Goal: Information Seeking & Learning: Learn about a topic

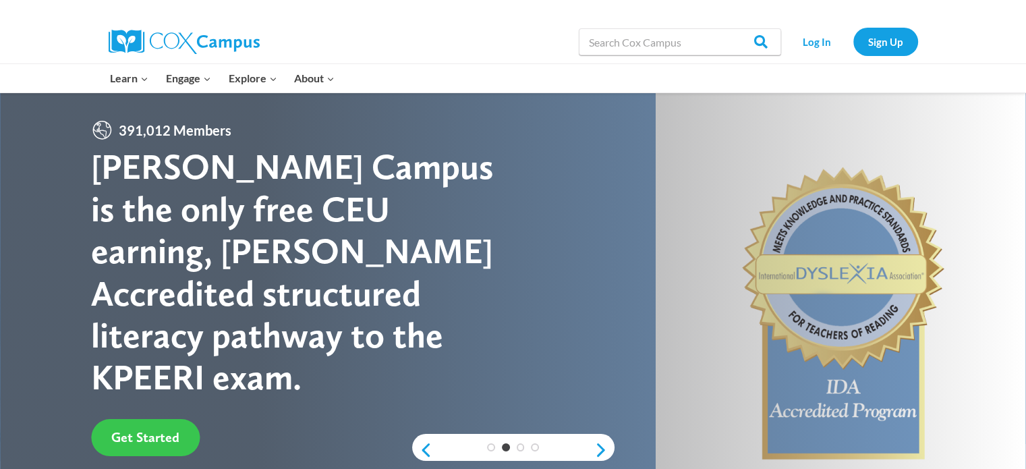
click at [146, 419] on link "Get Started" at bounding box center [145, 437] width 109 height 37
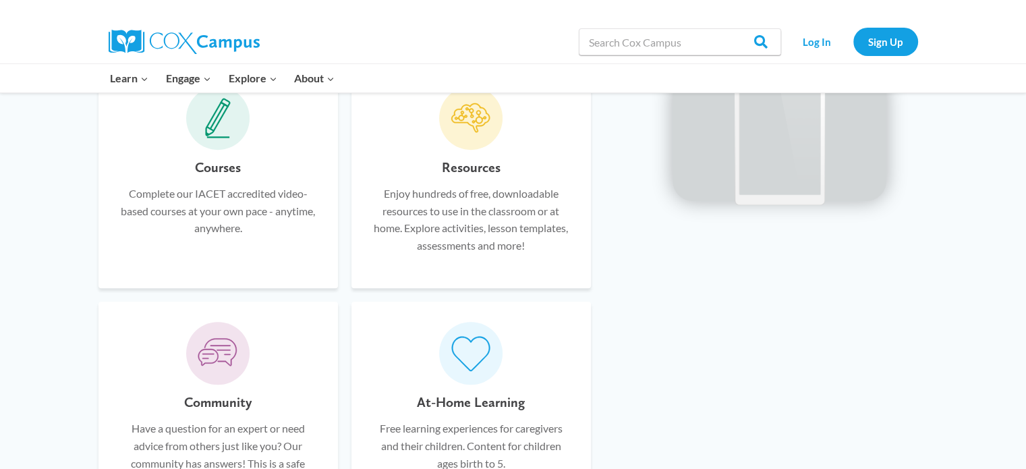
scroll to position [853, 0]
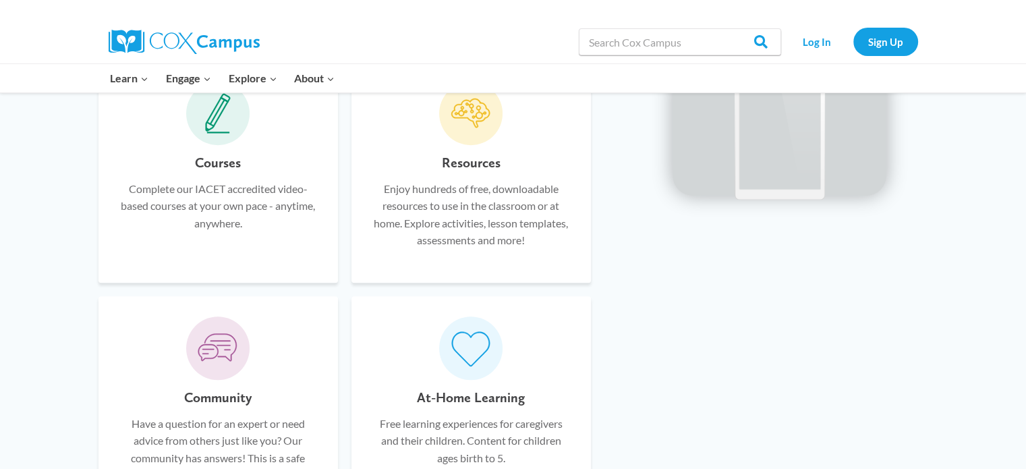
click at [219, 173] on div "Courses Complete our IACET accredited video-based courses at your own pace - an…" at bounding box center [218, 207] width 199 height 111
click at [215, 132] on icon at bounding box center [218, 132] width 22 height 1
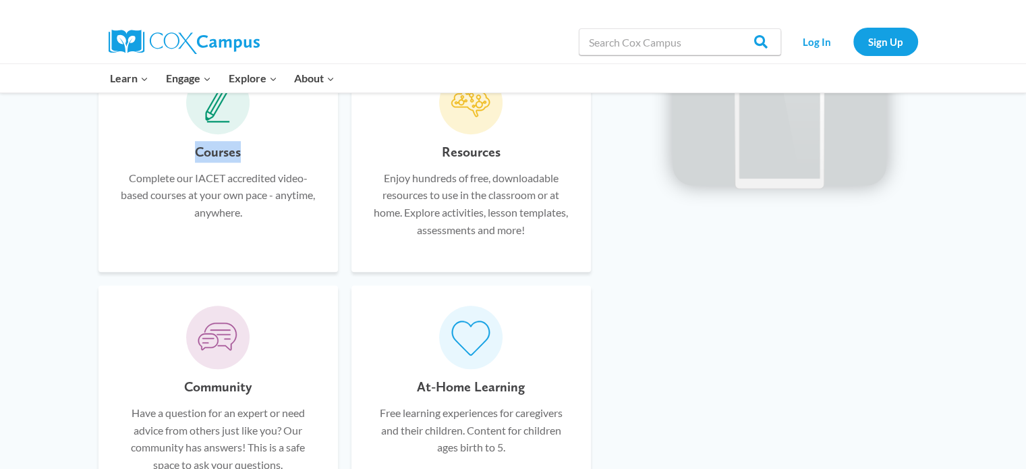
scroll to position [842, 0]
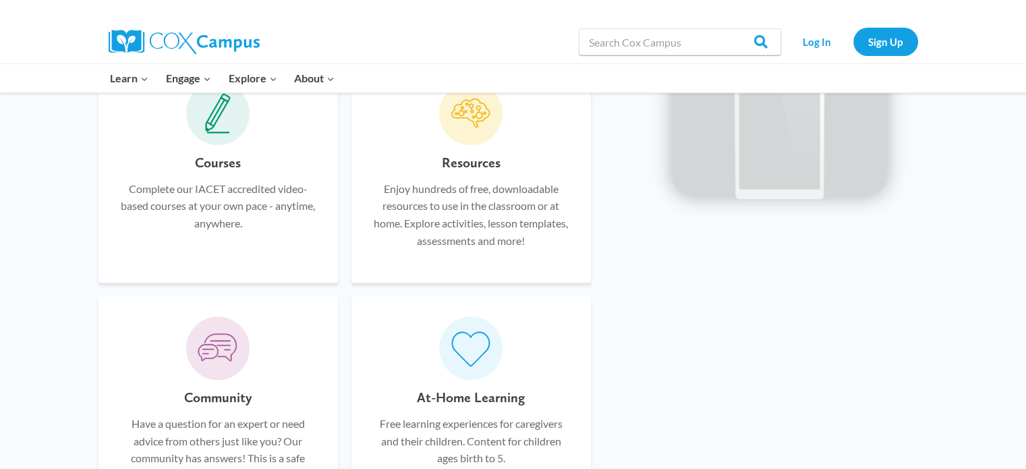
click at [237, 228] on p "Complete our IACET accredited video-based courses at your own pace - anytime, a…" at bounding box center [218, 206] width 199 height 52
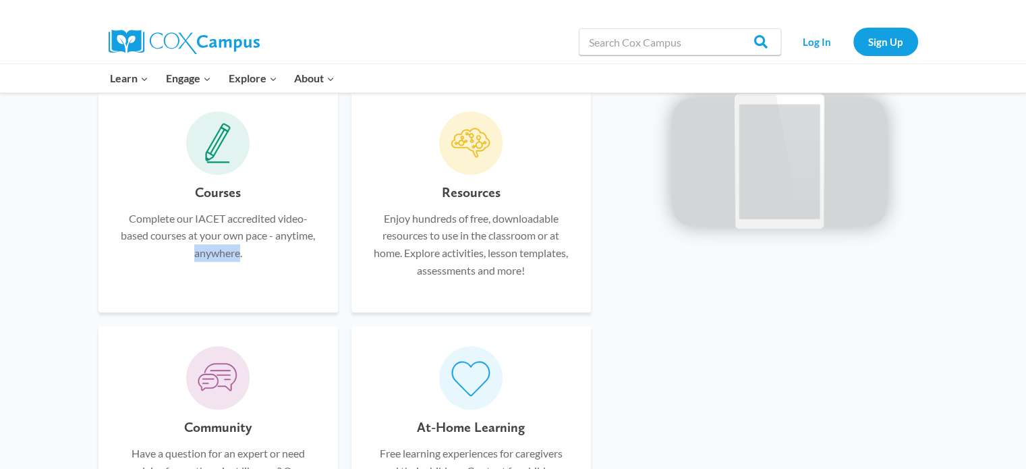
scroll to position [751, 0]
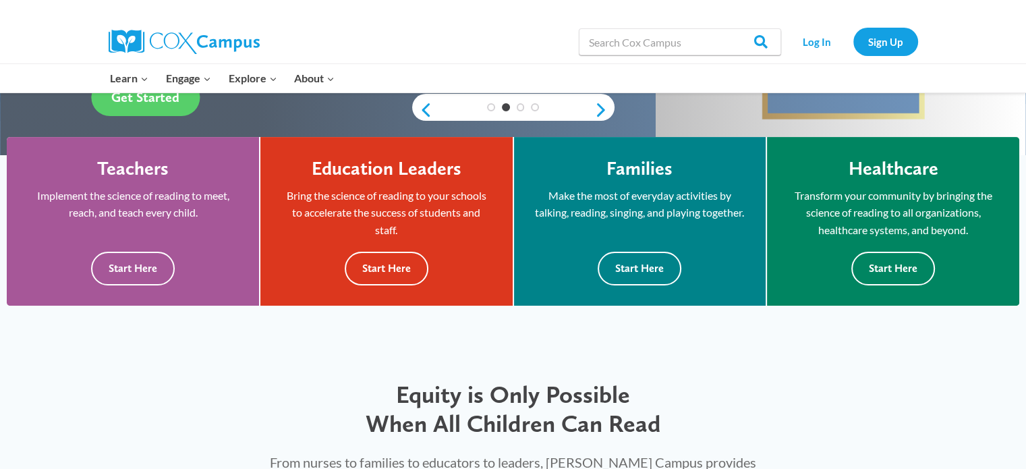
scroll to position [342, 0]
